Goal: Transaction & Acquisition: Purchase product/service

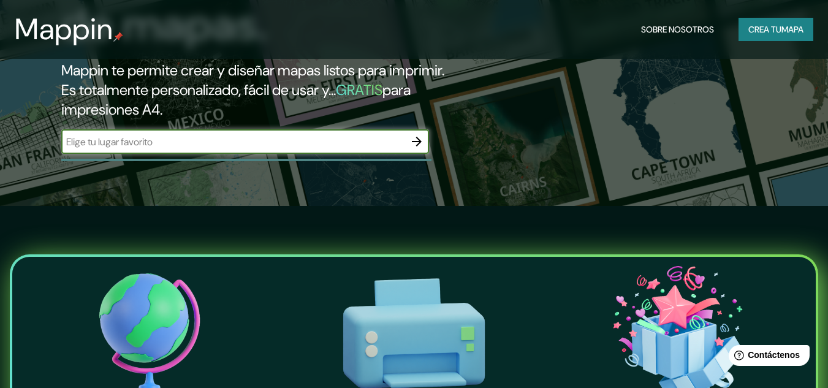
scroll to position [123, 0]
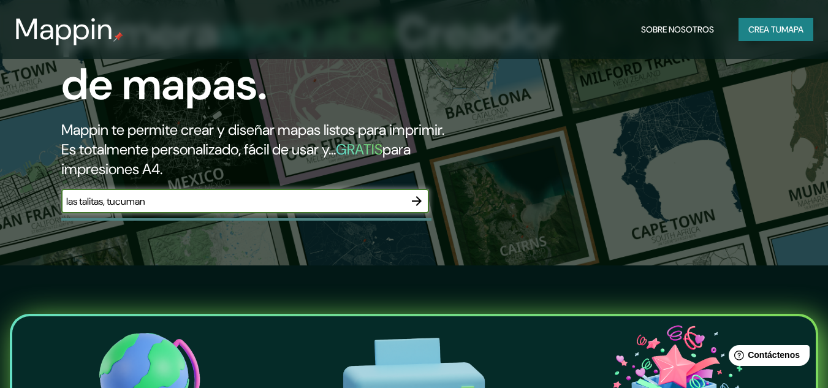
type input "las talitas, tucuman"
click at [426, 210] on div at bounding box center [417, 201] width 25 height 25
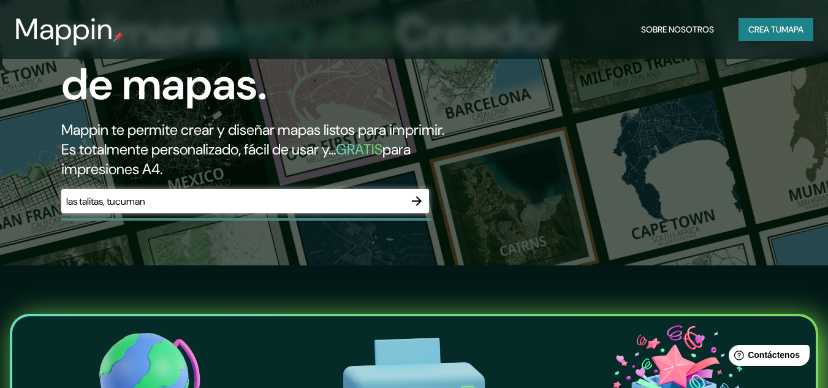
click at [417, 201] on icon "button" at bounding box center [417, 201] width 10 height 10
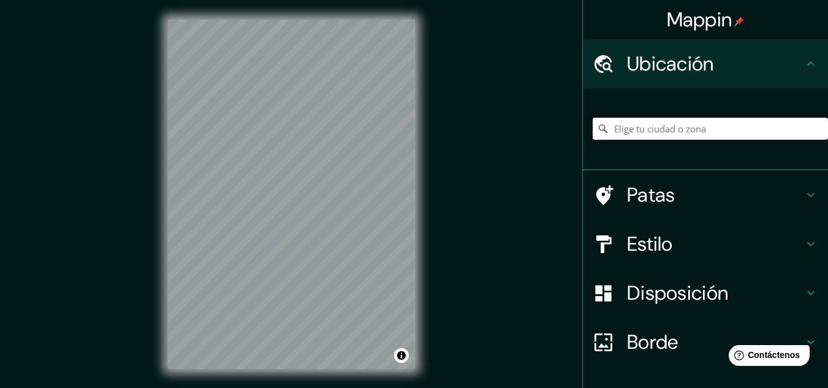
click at [748, 119] on input "Elige tu ciudad o zona" at bounding box center [710, 129] width 235 height 22
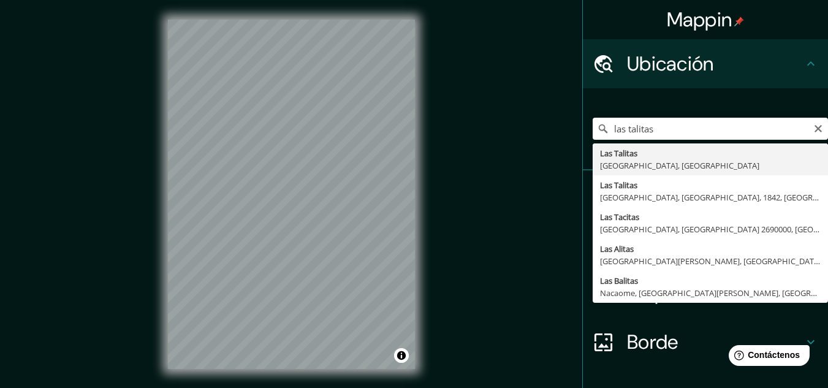
type input "[GEOGRAPHIC_DATA], [GEOGRAPHIC_DATA], [GEOGRAPHIC_DATA]"
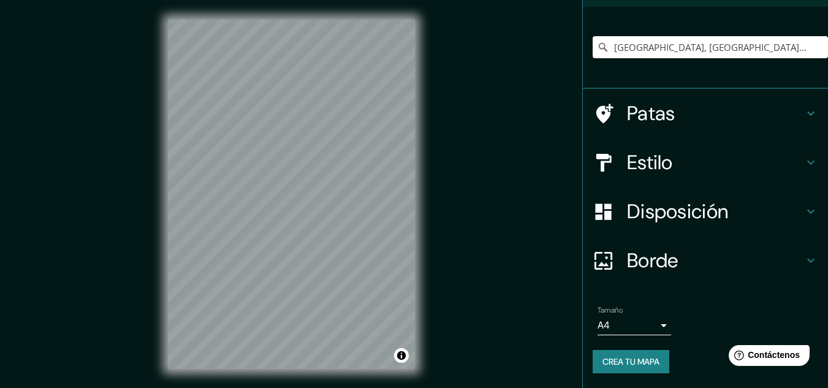
scroll to position [20, 0]
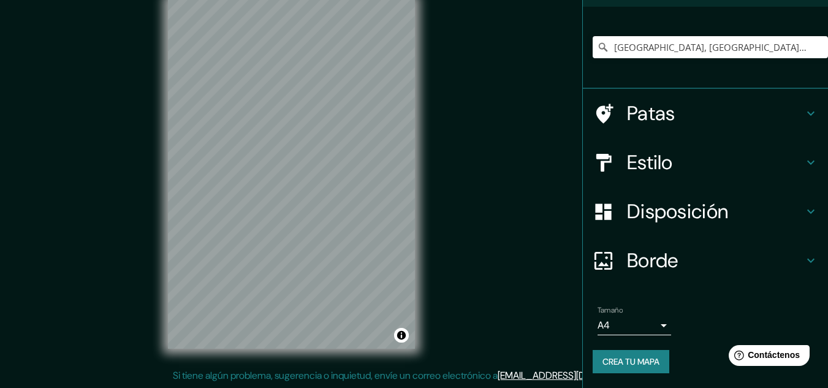
click at [630, 329] on body "Mappin Ubicación Las Talitas, [GEOGRAPHIC_DATA], [GEOGRAPHIC_DATA] Patas Estilo…" at bounding box center [414, 174] width 828 height 388
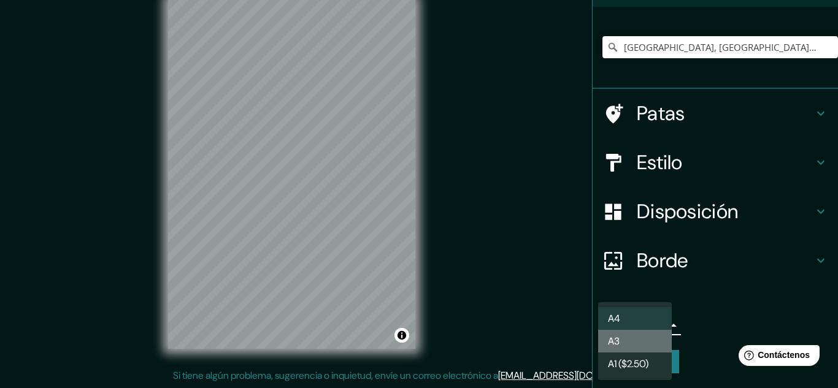
click at [640, 347] on li "A3" at bounding box center [635, 341] width 74 height 23
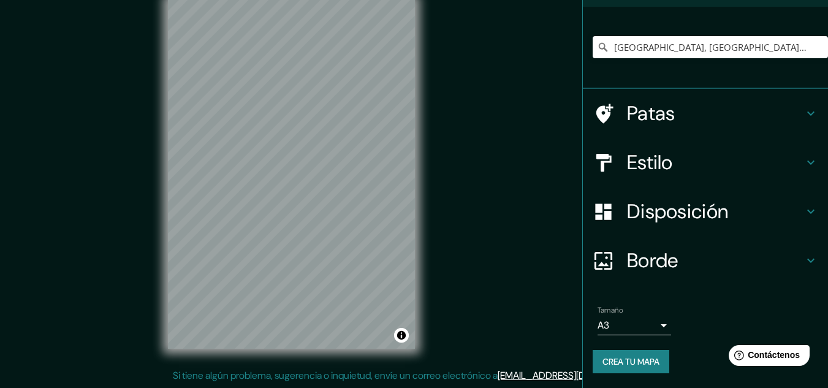
click at [791, 155] on h4 "Estilo" at bounding box center [715, 162] width 177 height 25
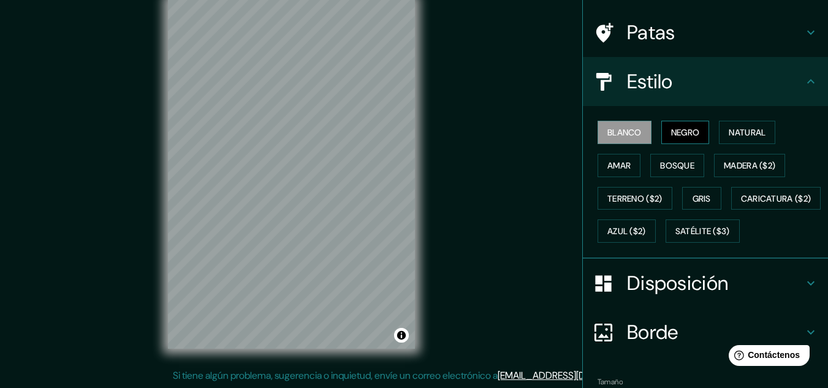
click at [671, 121] on button "Negro" at bounding box center [686, 132] width 48 height 23
click at [618, 143] on button "Blanco" at bounding box center [625, 132] width 54 height 23
click at [720, 143] on button "Natural" at bounding box center [747, 132] width 56 height 23
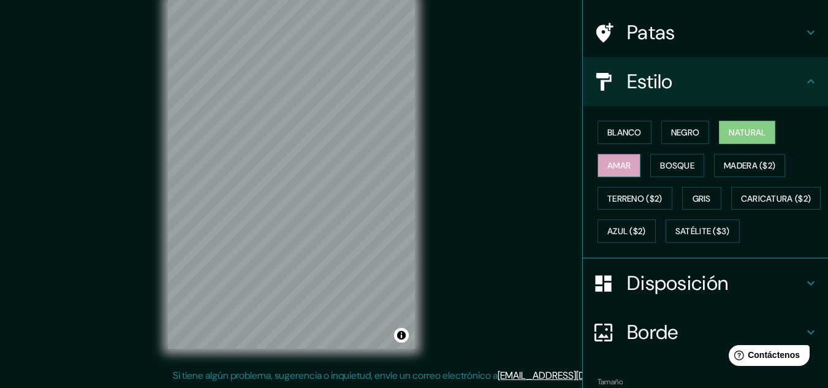
click at [633, 169] on button "Amar" at bounding box center [619, 165] width 43 height 23
click at [690, 169] on button "Bosque" at bounding box center [678, 165] width 54 height 23
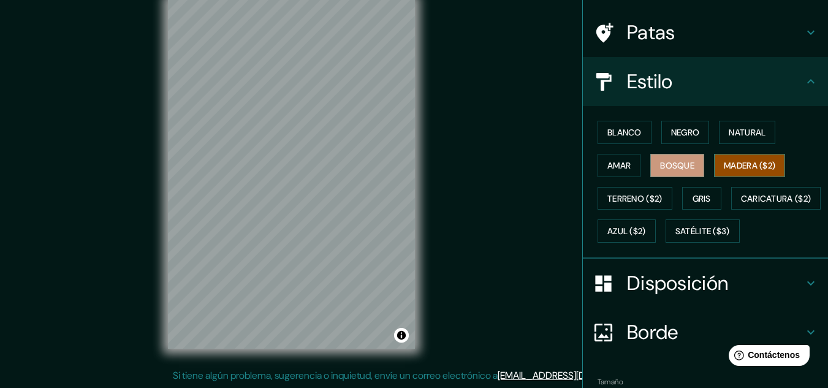
click at [739, 167] on font "Madera ($2)" at bounding box center [750, 165] width 52 height 11
drag, startPoint x: 706, startPoint y: 187, endPoint x: 711, endPoint y: 196, distance: 9.6
click at [709, 191] on button "Gris" at bounding box center [702, 198] width 39 height 23
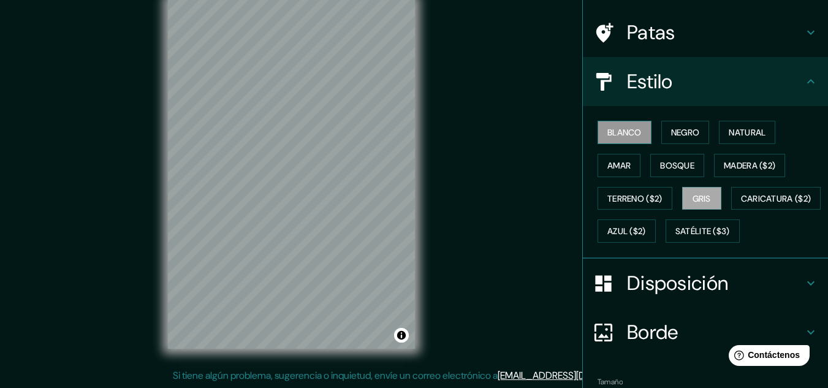
click at [616, 136] on font "Blanco" at bounding box center [625, 132] width 34 height 11
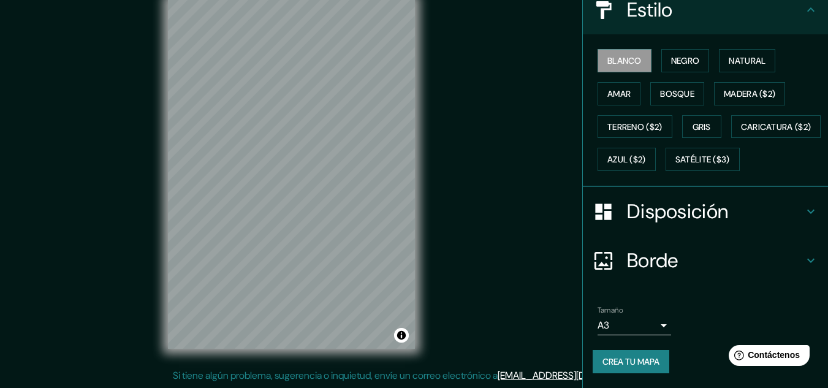
click at [605, 362] on font "Crea tu mapa" at bounding box center [631, 361] width 57 height 11
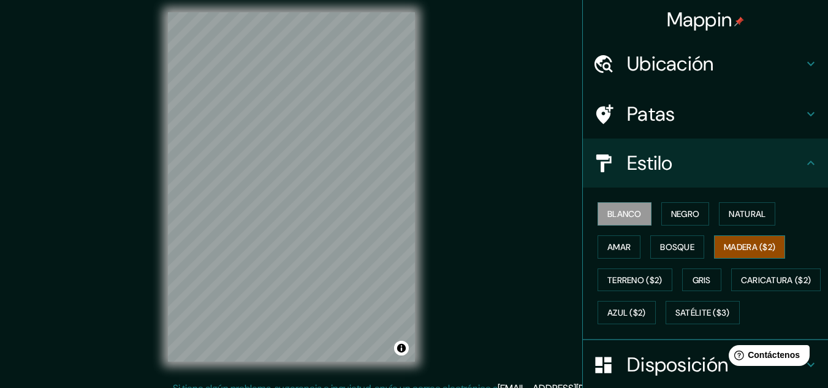
scroll to position [0, 0]
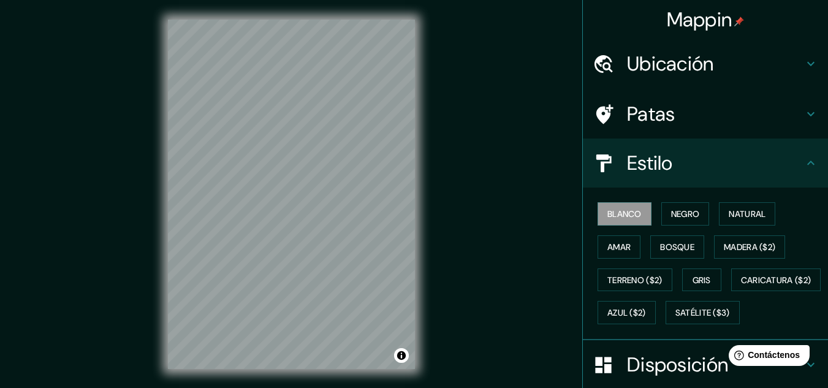
click at [751, 163] on h4 "Estilo" at bounding box center [715, 163] width 177 height 25
click at [812, 167] on div "Estilo" at bounding box center [705, 163] width 245 height 49
click at [808, 163] on icon at bounding box center [811, 163] width 7 height 4
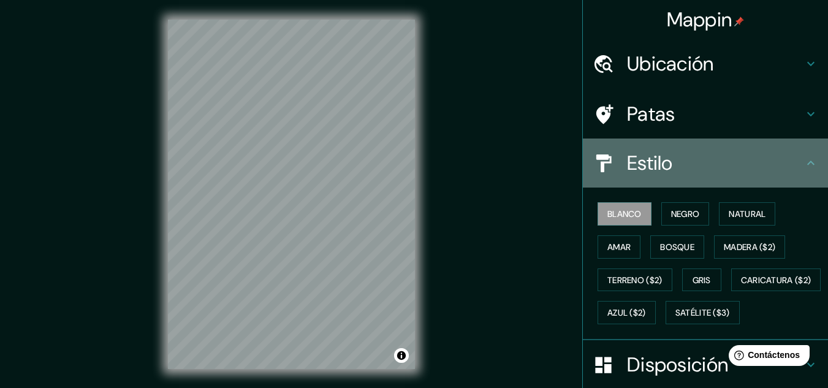
click at [782, 158] on h4 "Estilo" at bounding box center [715, 163] width 177 height 25
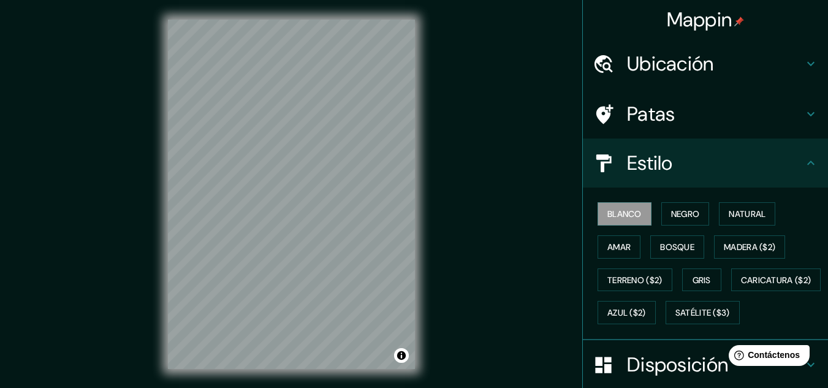
click at [784, 116] on h4 "Patas" at bounding box center [715, 114] width 177 height 25
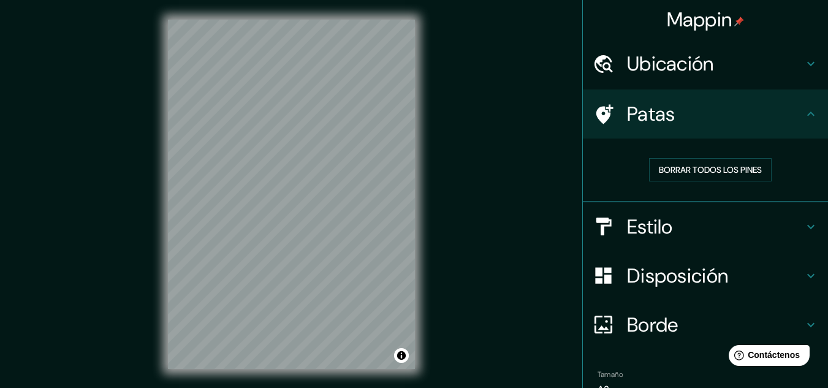
click at [789, 112] on h4 "Patas" at bounding box center [715, 114] width 177 height 25
click at [800, 52] on div "Ubicación" at bounding box center [705, 63] width 245 height 49
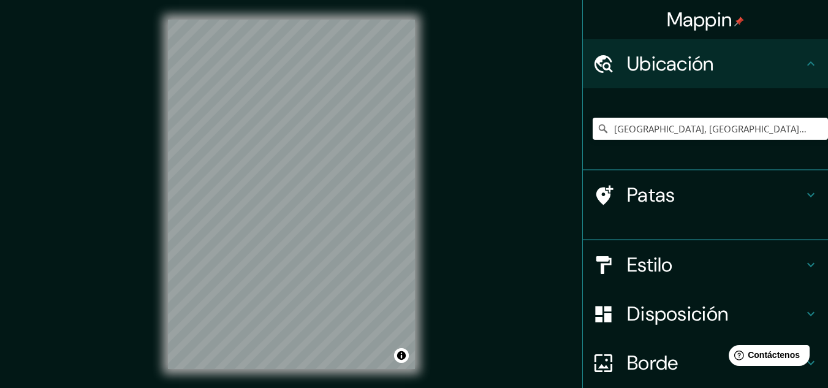
click at [800, 52] on div "Ubicación" at bounding box center [705, 63] width 245 height 49
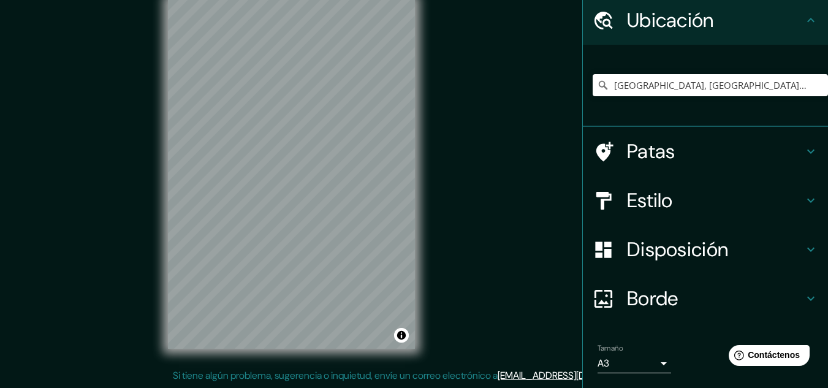
scroll to position [82, 0]
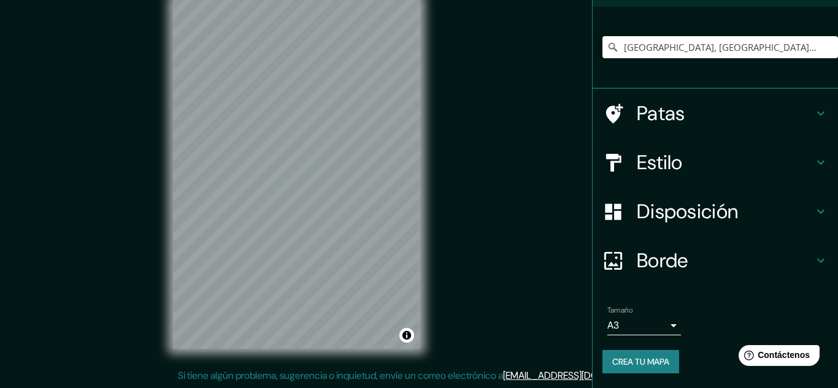
click at [641, 318] on body "Mappin Ubicación Las Talitas, [GEOGRAPHIC_DATA], [GEOGRAPHIC_DATA] Patas Estilo…" at bounding box center [419, 174] width 838 height 388
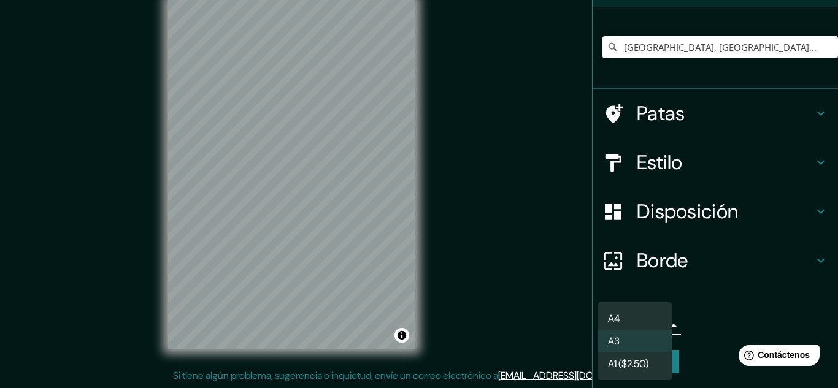
click at [633, 323] on li "A4" at bounding box center [635, 318] width 74 height 23
type input "single"
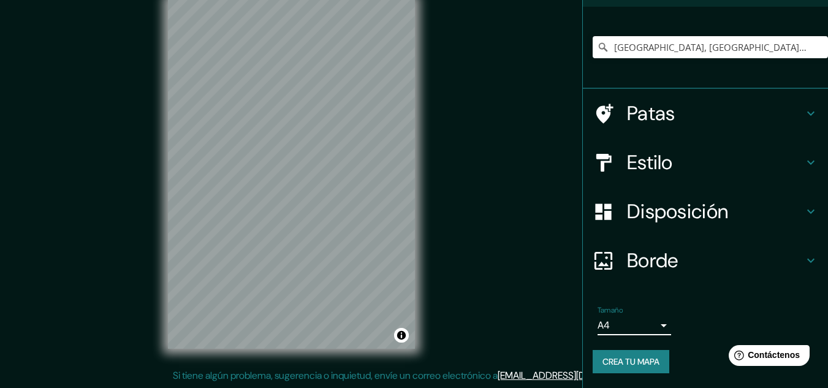
click at [633, 366] on font "Crea tu mapa" at bounding box center [631, 361] width 57 height 11
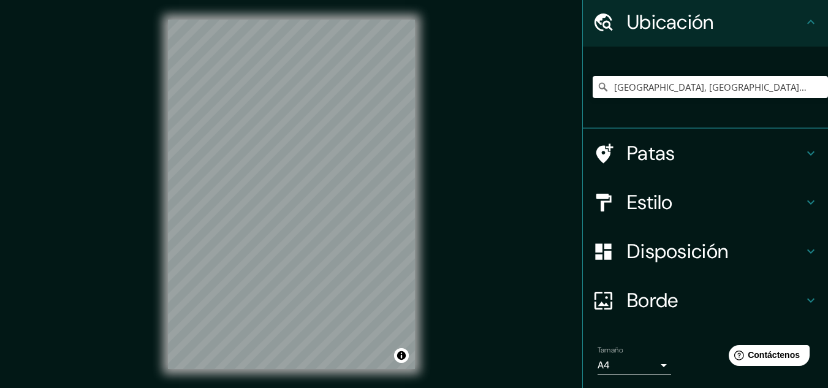
scroll to position [0, 0]
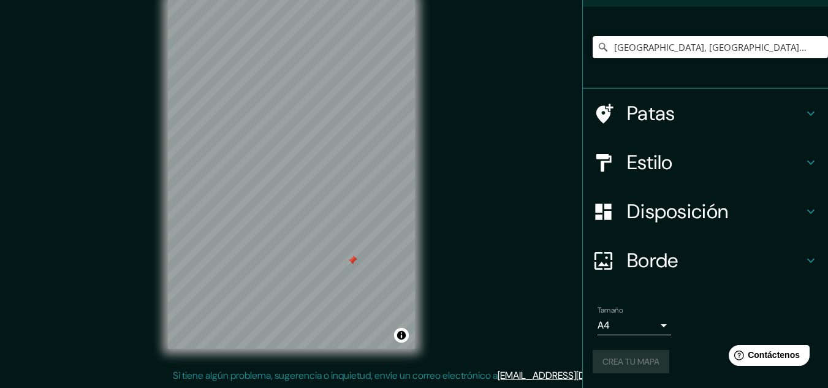
click at [541, 225] on div "Mappin Ubicación Las Talitas, [GEOGRAPHIC_DATA], [GEOGRAPHIC_DATA] Patas Estilo…" at bounding box center [414, 184] width 828 height 408
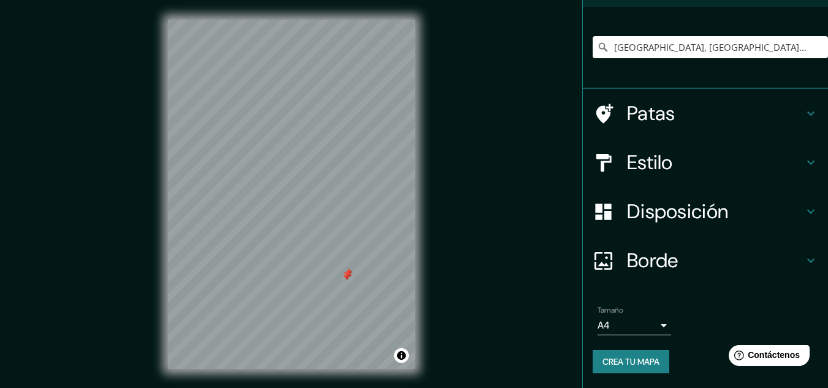
click at [649, 119] on font "Patas" at bounding box center [651, 114] width 48 height 26
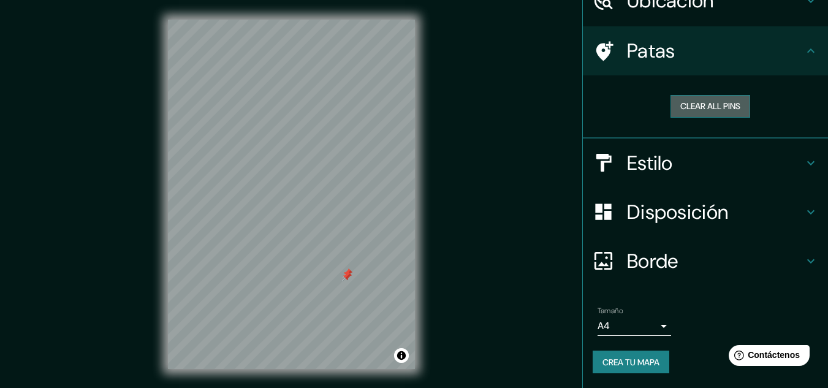
click at [687, 109] on button "Clear all pins" at bounding box center [711, 106] width 80 height 23
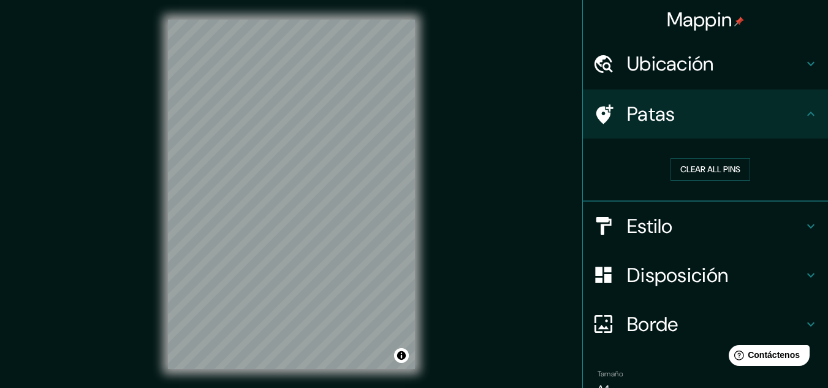
click at [671, 113] on h4 "Patas" at bounding box center [715, 114] width 177 height 25
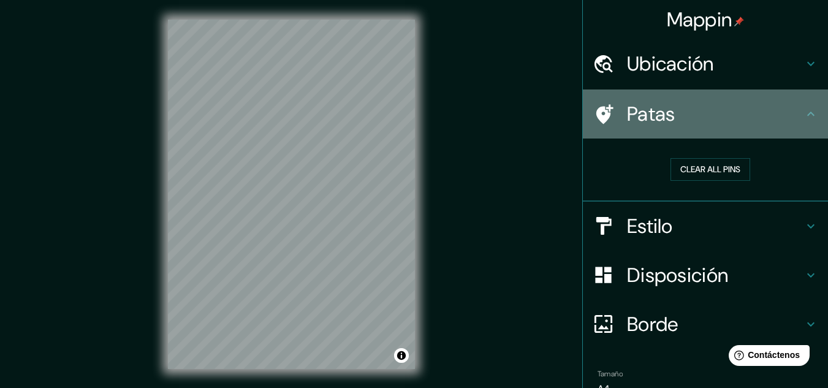
click at [804, 109] on icon at bounding box center [811, 114] width 15 height 15
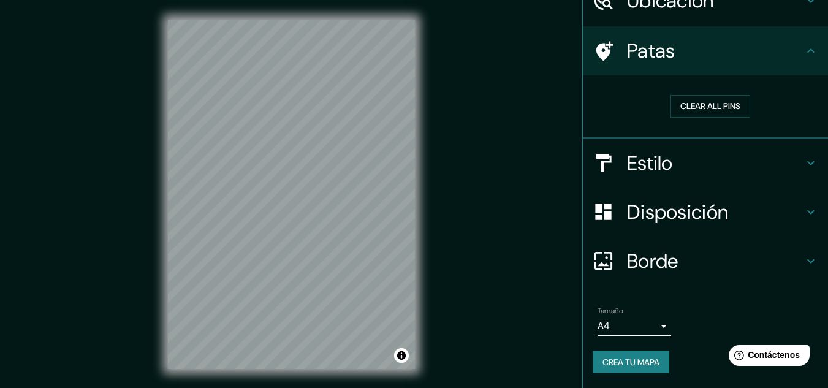
click at [649, 246] on div "Borde" at bounding box center [705, 261] width 245 height 49
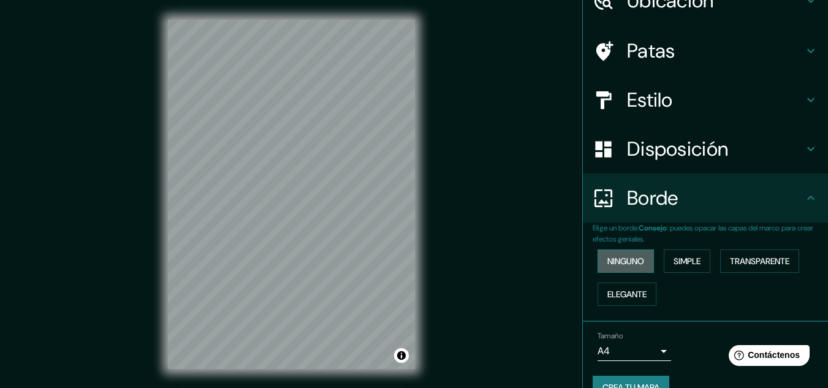
click at [608, 269] on button "Ninguno" at bounding box center [626, 261] width 56 height 23
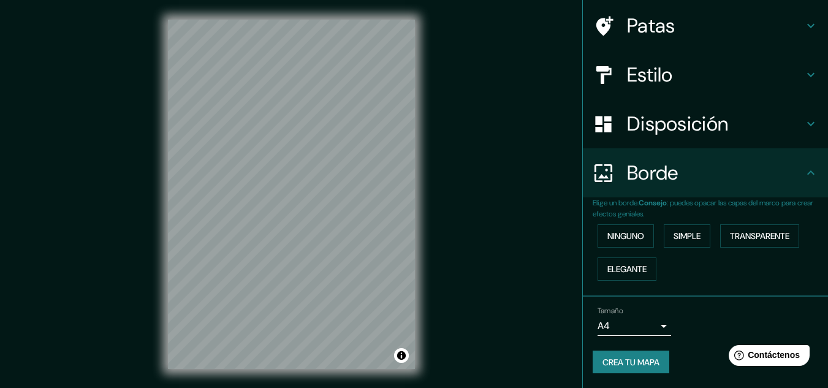
click at [758, 218] on p "Elige un borde. Consejo : puedes opacar las capas del marco para crear efectos …" at bounding box center [710, 208] width 235 height 22
click at [763, 232] on font "Transparente" at bounding box center [759, 236] width 59 height 11
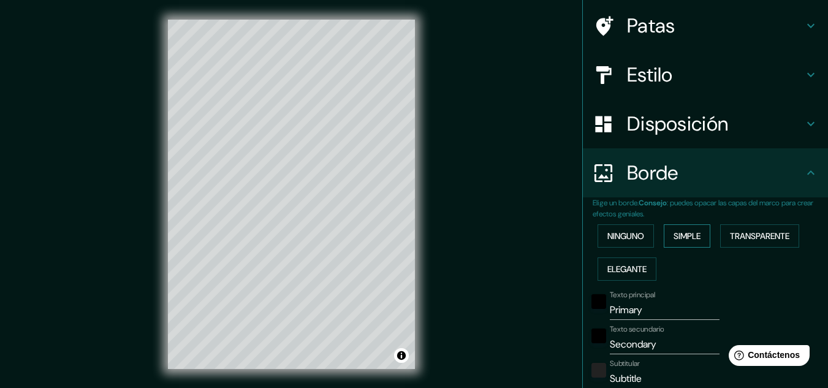
click at [689, 233] on font "Simple" at bounding box center [687, 236] width 27 height 11
click at [609, 236] on font "Ninguno" at bounding box center [626, 236] width 37 height 11
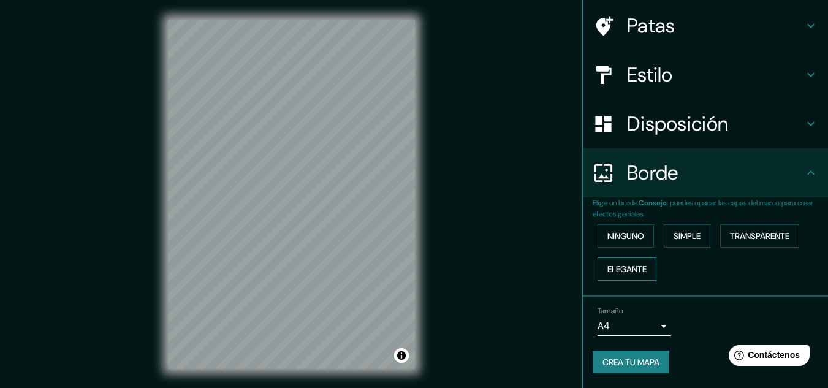
click at [608, 262] on font "Elegante" at bounding box center [627, 269] width 39 height 16
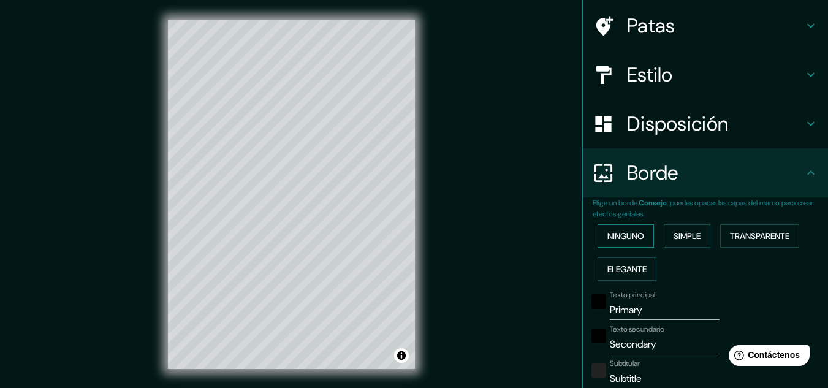
click at [608, 239] on font "Ninguno" at bounding box center [626, 236] width 37 height 11
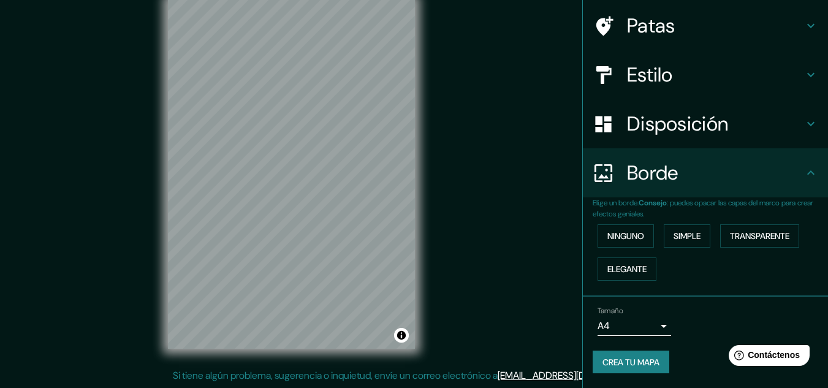
click at [630, 354] on font "Crea tu mapa" at bounding box center [631, 362] width 57 height 16
click at [659, 178] on font "Borde" at bounding box center [653, 173] width 52 height 26
